Goal: Find specific page/section: Find specific page/section

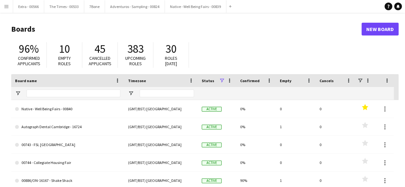
click at [6, 6] on app-icon "Menu" at bounding box center [6, 6] width 5 height 5
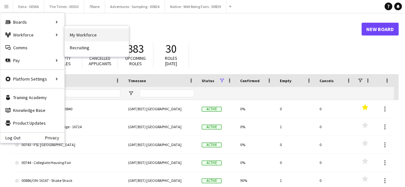
click at [84, 37] on link "My Workforce" at bounding box center [97, 34] width 64 height 13
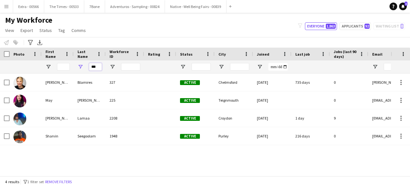
drag, startPoint x: 97, startPoint y: 68, endPoint x: 83, endPoint y: 67, distance: 14.1
click at [83, 67] on div "***" at bounding box center [90, 66] width 32 height 13
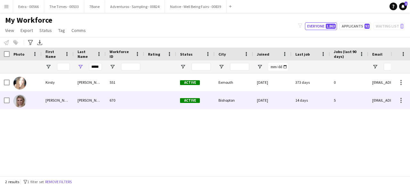
click at [76, 100] on div "[PERSON_NAME]" at bounding box center [90, 101] width 32 height 18
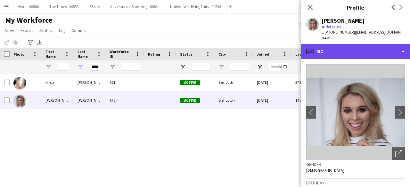
click at [405, 45] on div "profile Bio" at bounding box center [355, 51] width 109 height 15
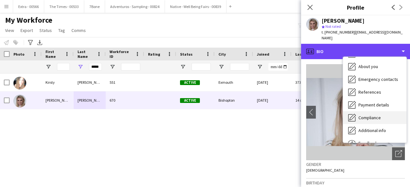
scroll to position [60, 0]
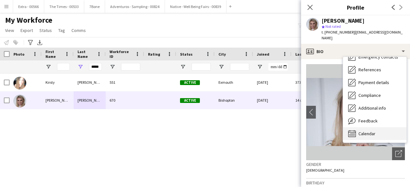
click at [367, 131] on span "Calendar" at bounding box center [366, 134] width 17 height 6
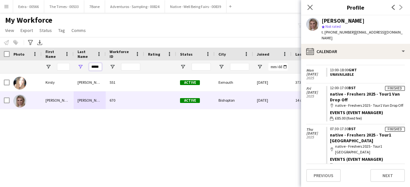
scroll to position [0, 1]
drag, startPoint x: 91, startPoint y: 66, endPoint x: 105, endPoint y: 64, distance: 14.2
click at [105, 64] on div "*****" at bounding box center [90, 66] width 32 height 13
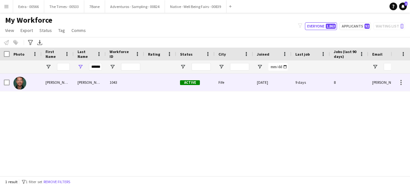
click at [79, 82] on div "[PERSON_NAME]" at bounding box center [90, 83] width 32 height 18
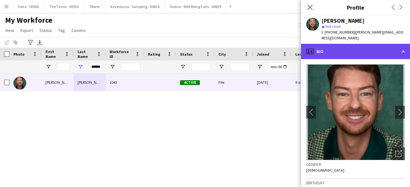
click at [391, 46] on div "profile Bio" at bounding box center [355, 51] width 109 height 15
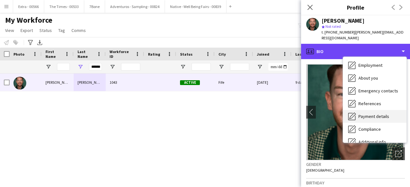
scroll to position [60, 0]
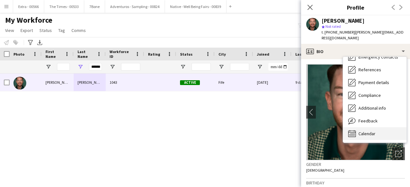
click at [373, 131] on span "Calendar" at bounding box center [366, 134] width 17 height 6
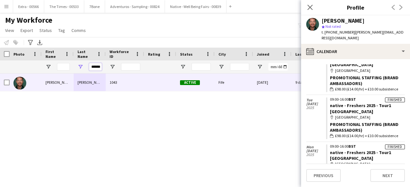
scroll to position [0, 0]
drag, startPoint x: 92, startPoint y: 67, endPoint x: 108, endPoint y: 67, distance: 16.3
click at [108, 67] on div "******" at bounding box center [342, 66] width 684 height 13
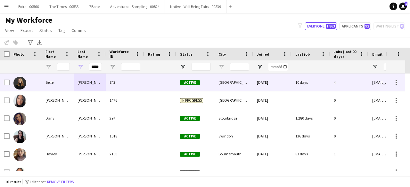
click at [62, 89] on div "Belle" at bounding box center [58, 83] width 32 height 18
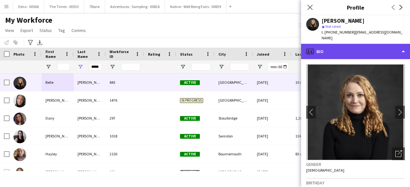
click at [401, 47] on div "profile Bio" at bounding box center [355, 51] width 109 height 15
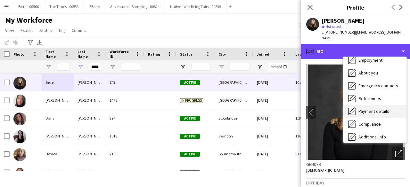
scroll to position [60, 0]
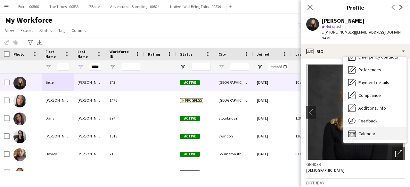
click at [366, 133] on div "Calendar Calendar" at bounding box center [374, 133] width 63 height 13
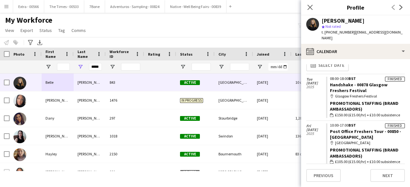
scroll to position [0, 0]
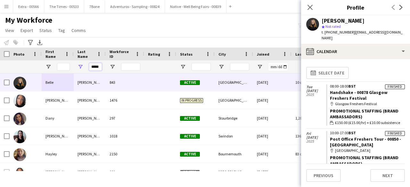
drag, startPoint x: 90, startPoint y: 67, endPoint x: 105, endPoint y: 65, distance: 14.5
click at [105, 65] on div "*****" at bounding box center [90, 66] width 32 height 13
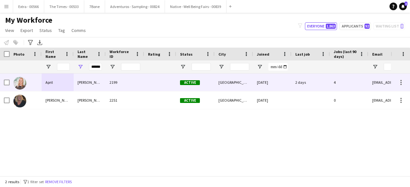
click at [81, 85] on div "[PERSON_NAME]" at bounding box center [90, 83] width 32 height 18
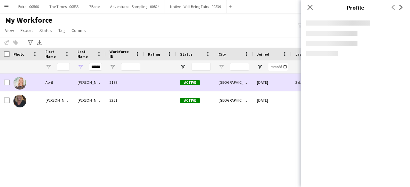
scroll to position [0, 0]
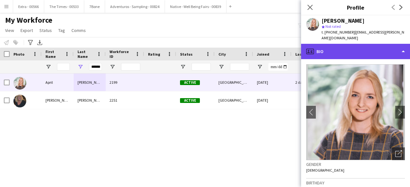
click at [398, 48] on div "profile Bio" at bounding box center [355, 51] width 109 height 15
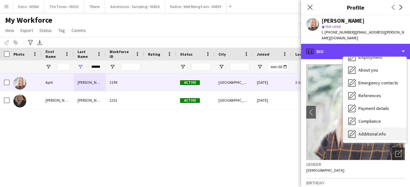
scroll to position [60, 0]
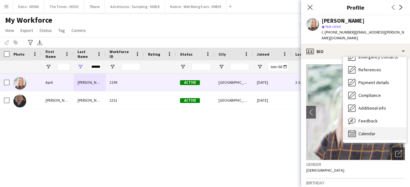
click at [366, 131] on span "Calendar" at bounding box center [366, 134] width 17 height 6
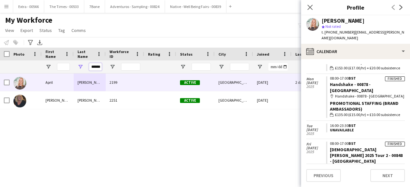
scroll to position [0, 0]
drag, startPoint x: 101, startPoint y: 66, endPoint x: 82, endPoint y: 66, distance: 18.3
click at [82, 66] on div "******" at bounding box center [90, 66] width 32 height 13
type input "*"
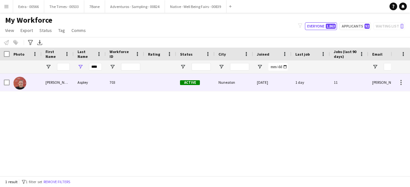
click at [62, 80] on div "[PERSON_NAME]" at bounding box center [58, 83] width 32 height 18
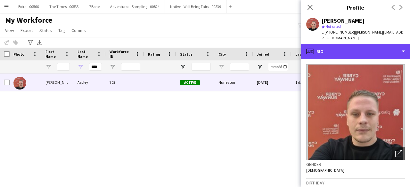
click at [402, 50] on div "profile Bio" at bounding box center [355, 51] width 109 height 15
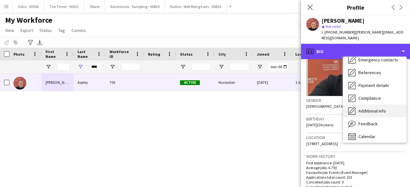
scroll to position [60, 0]
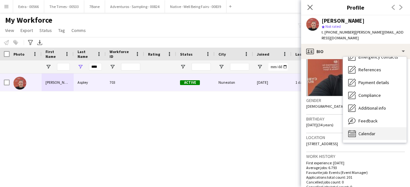
click at [371, 131] on span "Calendar" at bounding box center [366, 134] width 17 height 6
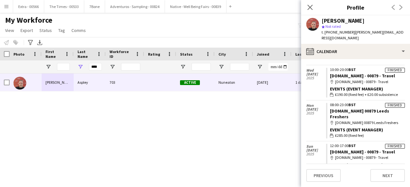
scroll to position [44, 0]
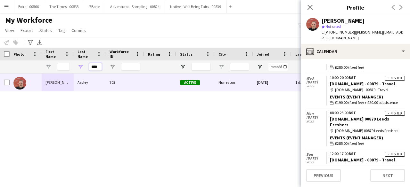
drag, startPoint x: 98, startPoint y: 67, endPoint x: 81, endPoint y: 68, distance: 17.0
click at [82, 68] on div "****" at bounding box center [90, 66] width 32 height 13
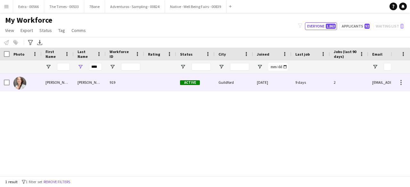
click at [66, 82] on div "[PERSON_NAME]" at bounding box center [58, 83] width 32 height 18
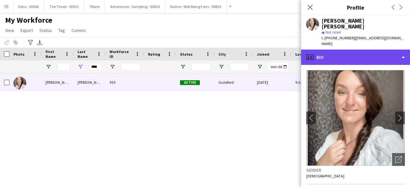
click at [398, 50] on div "profile Bio" at bounding box center [355, 57] width 109 height 15
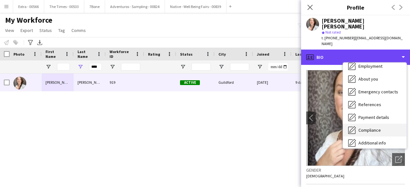
scroll to position [60, 0]
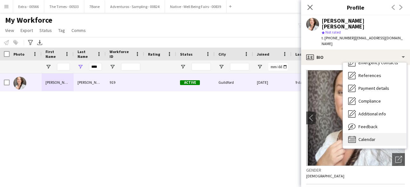
click at [361, 137] on span "Calendar" at bounding box center [366, 140] width 17 height 6
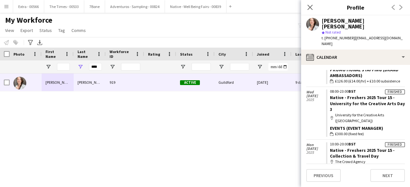
scroll to position [256, 0]
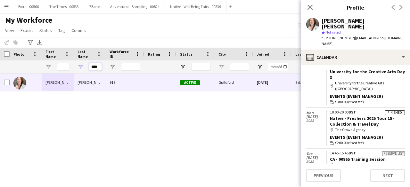
drag, startPoint x: 91, startPoint y: 66, endPoint x: 101, endPoint y: 66, distance: 10.6
click at [101, 66] on input "****" at bounding box center [95, 67] width 13 height 8
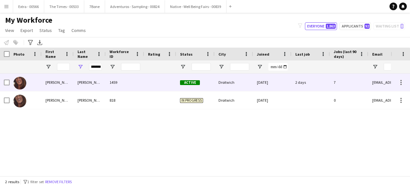
click at [65, 81] on div "[PERSON_NAME]" at bounding box center [58, 83] width 32 height 18
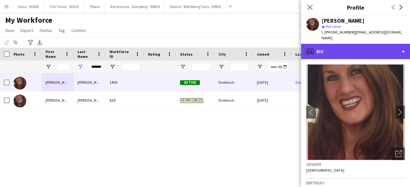
click at [390, 51] on div "profile Bio" at bounding box center [355, 51] width 109 height 15
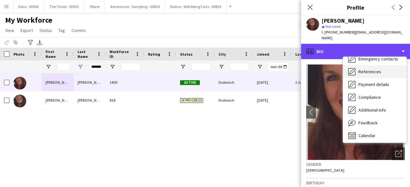
scroll to position [60, 0]
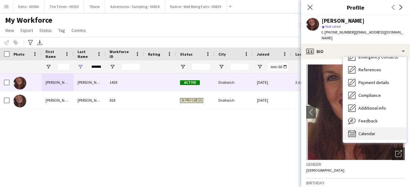
click at [369, 131] on span "Calendar" at bounding box center [366, 134] width 17 height 6
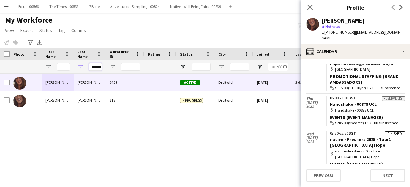
scroll to position [0, 1]
drag, startPoint x: 92, startPoint y: 67, endPoint x: 109, endPoint y: 67, distance: 17.9
click at [109, 67] on div "*******" at bounding box center [342, 66] width 684 height 13
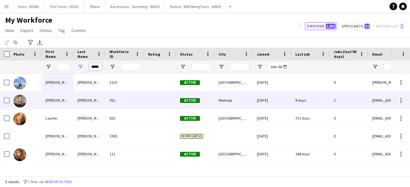
type input "*****"
click at [68, 106] on div "[PERSON_NAME]" at bounding box center [58, 101] width 32 height 18
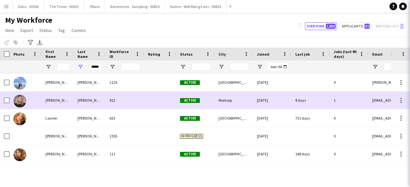
scroll to position [0, 0]
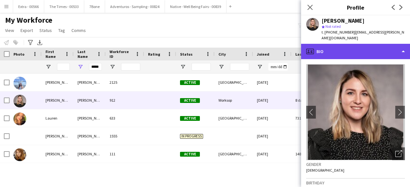
click at [398, 48] on div "profile Bio" at bounding box center [355, 51] width 109 height 15
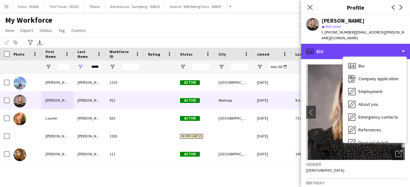
scroll to position [60, 0]
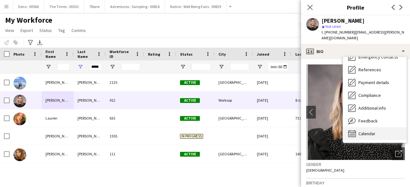
click at [353, 133] on div "Calendar Calendar" at bounding box center [374, 133] width 63 height 13
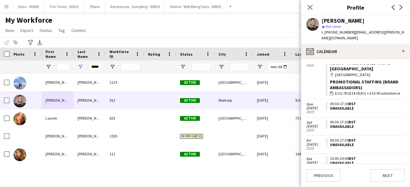
scroll to position [320, 0]
